Goal: Task Accomplishment & Management: Manage account settings

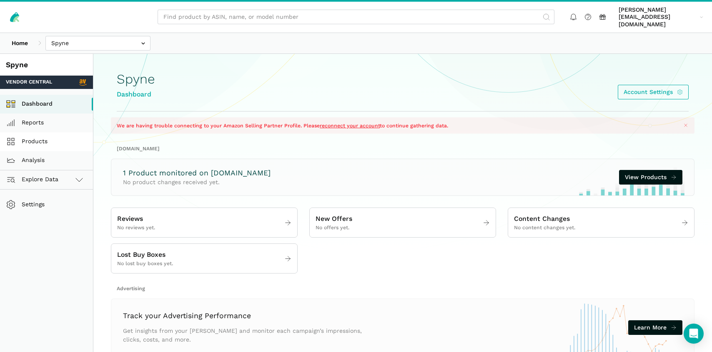
click at [47, 132] on link "Products" at bounding box center [46, 141] width 93 height 19
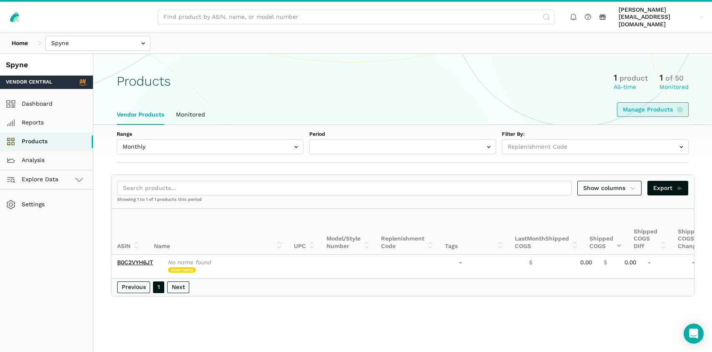
click at [649, 102] on link "Manage Products" at bounding box center [653, 109] width 72 height 15
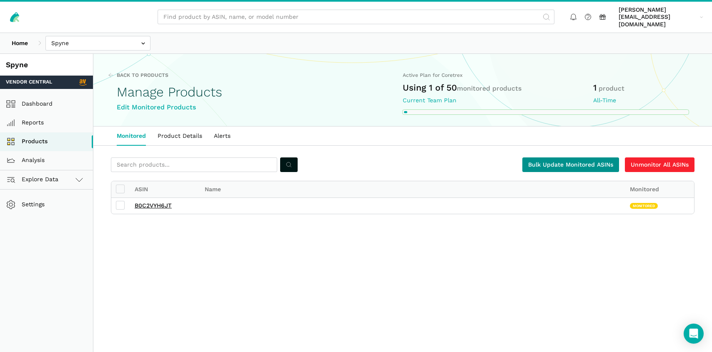
click at [556, 157] on link "Bulk Update Monitored ASINs" at bounding box center [571, 164] width 97 height 15
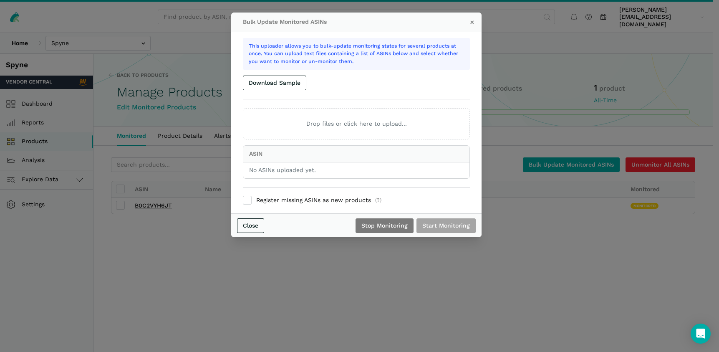
click at [379, 73] on div "This uploader allows you to bulk-update monitoring states for several products …" at bounding box center [356, 123] width 227 height 170
click at [287, 262] on div "Bulk Update Monitored ASINs × This uploader allows you to bulk-update monitorin…" at bounding box center [359, 176] width 719 height 352
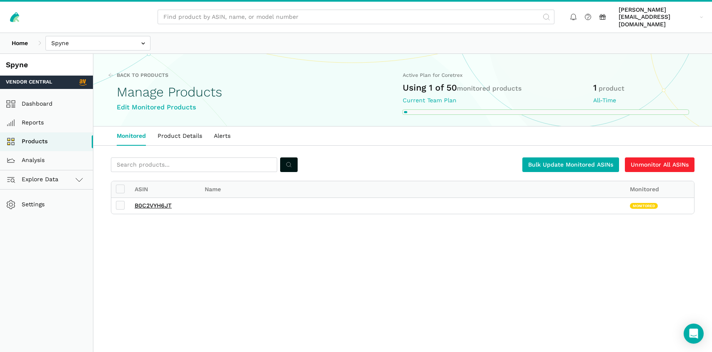
click at [119, 201] on label at bounding box center [120, 205] width 9 height 8
click at [116, 201] on input "checkbox" at bounding box center [116, 201] width 0 height 0
checkbox input "true"
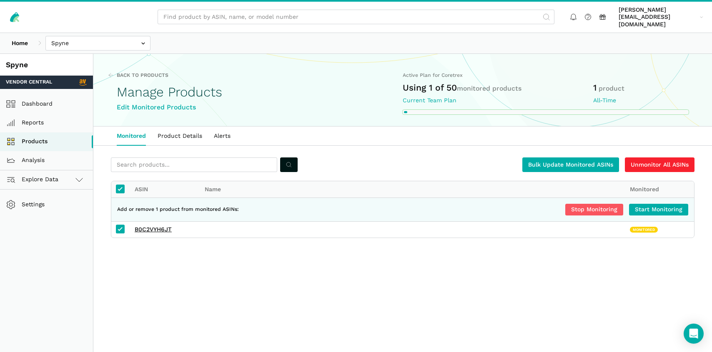
click at [594, 204] on button "Stop Monitoring" at bounding box center [595, 210] width 58 height 12
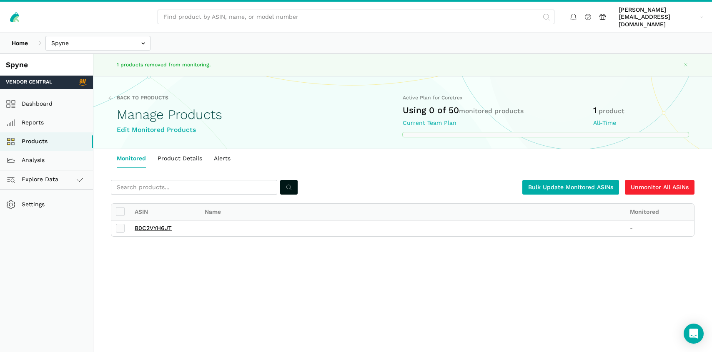
click at [119, 224] on label at bounding box center [120, 228] width 9 height 8
click at [116, 224] on input "checkbox" at bounding box center [116, 224] width 0 height 0
checkbox input "true"
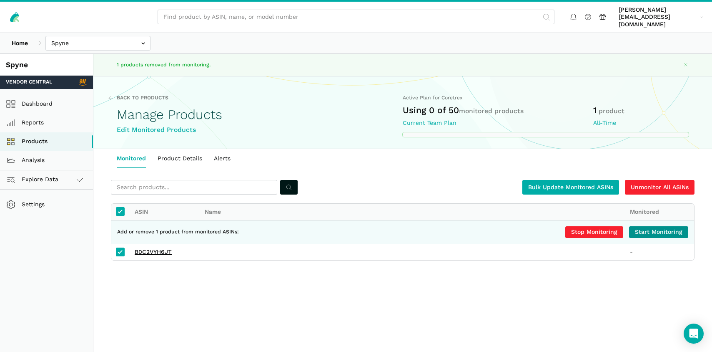
click at [668, 226] on button "Start Monitoring" at bounding box center [658, 232] width 59 height 12
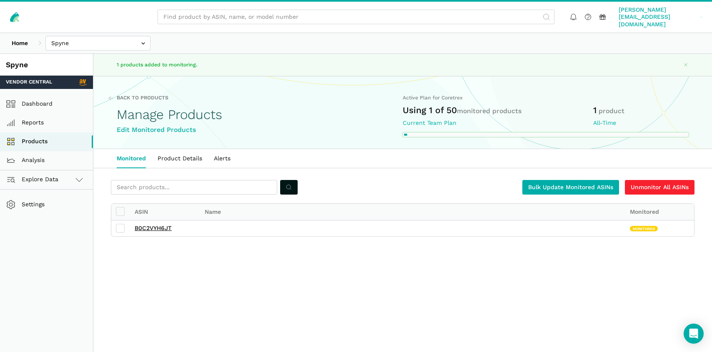
click at [649, 12] on span "[PERSON_NAME][EMAIL_ADDRESS][DOMAIN_NAME]" at bounding box center [658, 17] width 78 height 22
click at [661, 70] on link "Log out" at bounding box center [671, 78] width 70 height 16
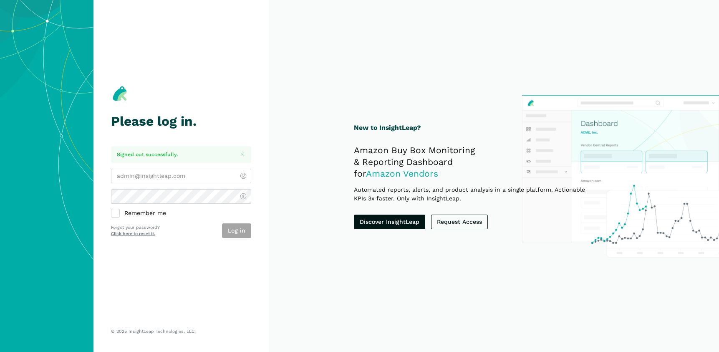
type input "[PERSON_NAME][EMAIL_ADDRESS][DOMAIN_NAME]"
